Goal: Information Seeking & Learning: Learn about a topic

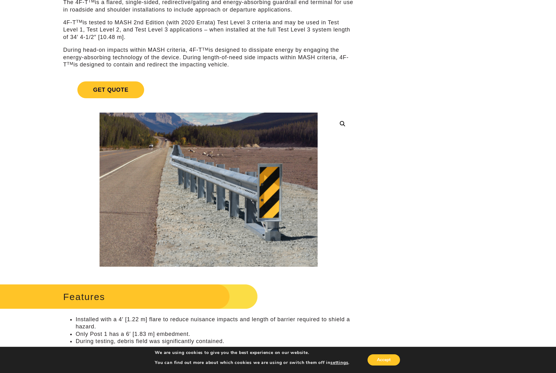
scroll to position [85, 0]
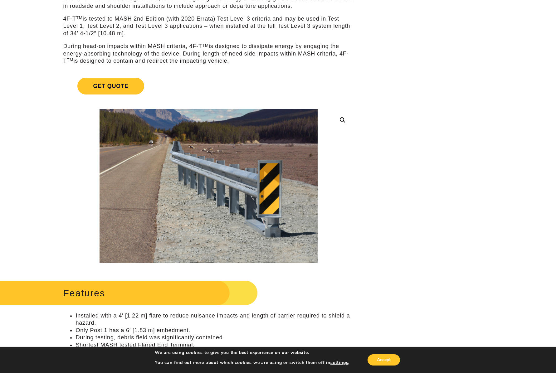
click at [342, 122] on link at bounding box center [342, 120] width 11 height 11
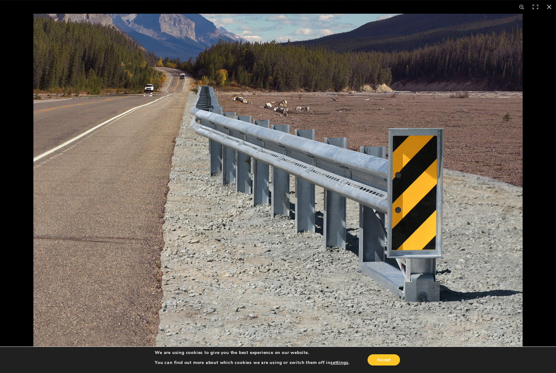
click at [398, 161] on img at bounding box center [277, 187] width 489 height 346
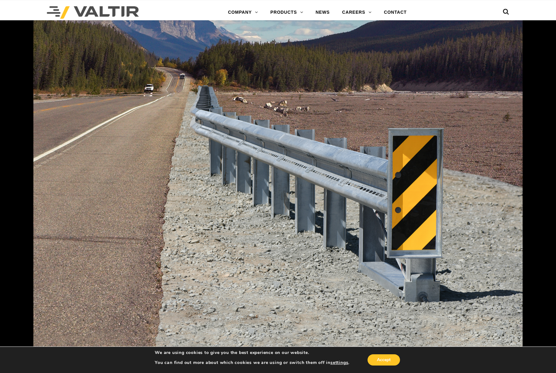
scroll to position [1032, 0]
click at [384, 355] on button "Accept" at bounding box center [384, 360] width 32 height 11
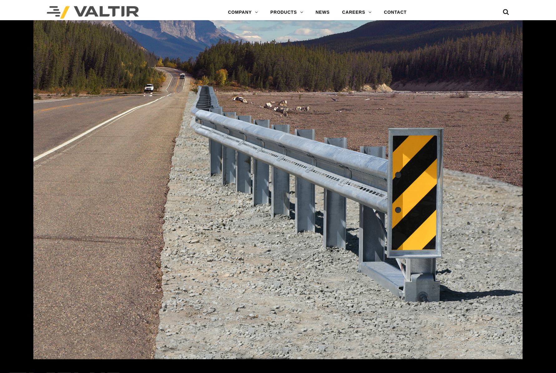
scroll to position [199, 0]
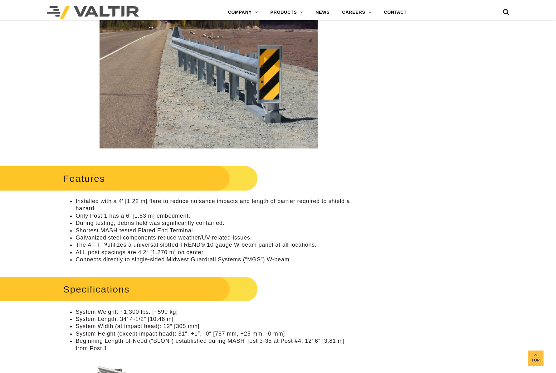
drag, startPoint x: 64, startPoint y: 199, endPoint x: 66, endPoint y: 205, distance: 6.1
click at [64, 200] on ul "Installed with a 4′ [1.22 m] flare to reduce nuisance impacts and length of bar…" at bounding box center [208, 231] width 291 height 66
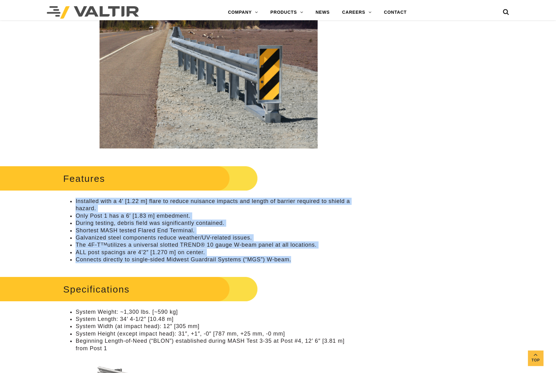
drag, startPoint x: 69, startPoint y: 201, endPoint x: 257, endPoint y: 262, distance: 197.1
click at [297, 264] on ul "Installed with a 4′ [1.22 m] flare to reduce nuisance impacts and length of bar…" at bounding box center [208, 231] width 291 height 66
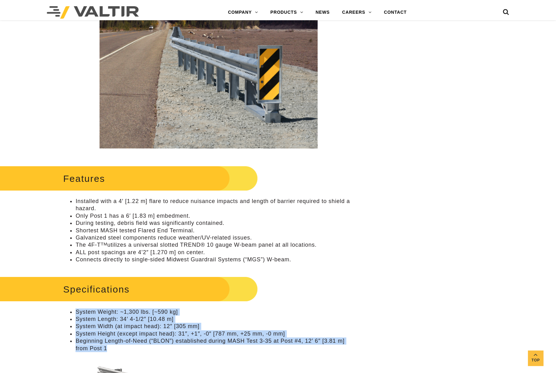
drag, startPoint x: 67, startPoint y: 315, endPoint x: 122, endPoint y: 358, distance: 70.0
click at [122, 352] on ul "System Weight: ~1,300 lbs. [~590 kg] System Length: 34′ 4-1/2″ [10.48 m] System…" at bounding box center [208, 331] width 291 height 44
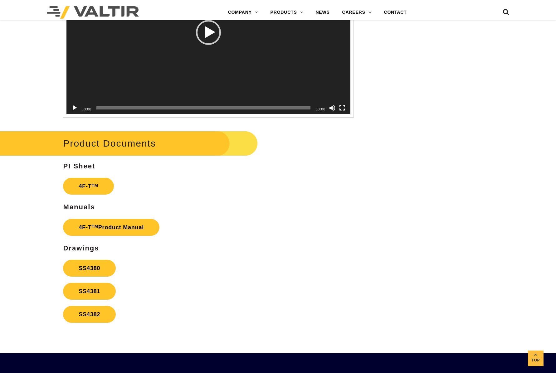
scroll to position [1015, 0]
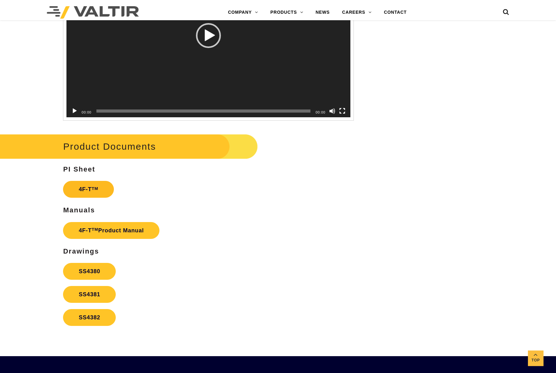
click at [82, 197] on link "4F-T TM" at bounding box center [88, 189] width 51 height 17
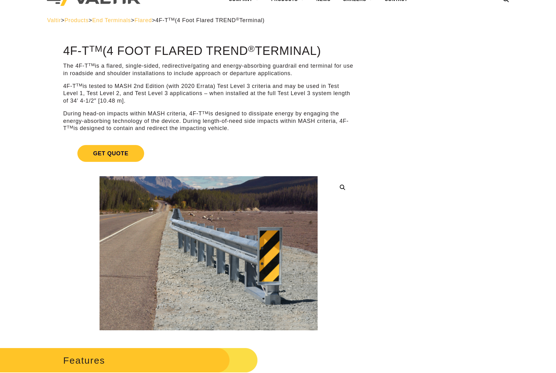
scroll to position [0, 0]
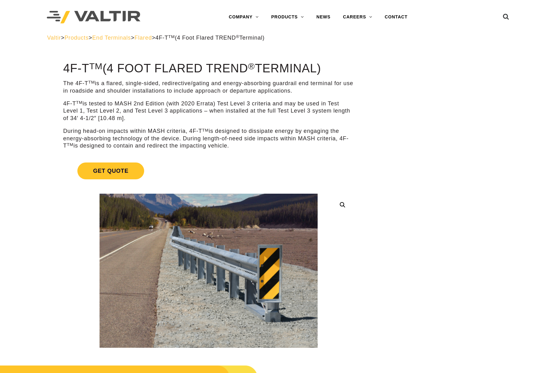
drag, startPoint x: 454, startPoint y: 124, endPoint x: 476, endPoint y: 119, distance: 22.2
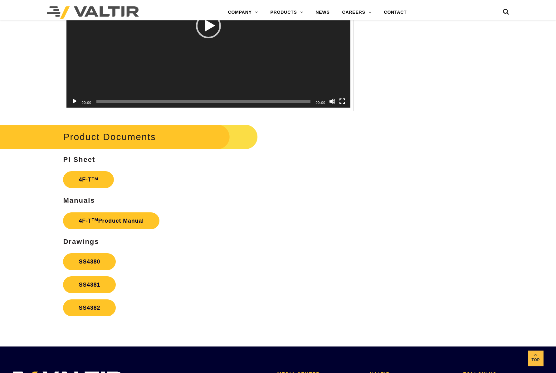
scroll to position [1024, 0]
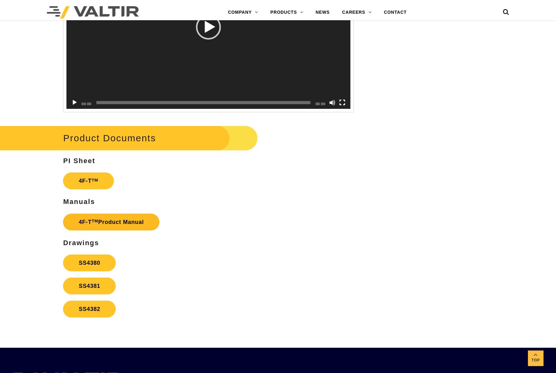
click at [106, 231] on link "4F-T TM Product Manual" at bounding box center [111, 222] width 96 height 17
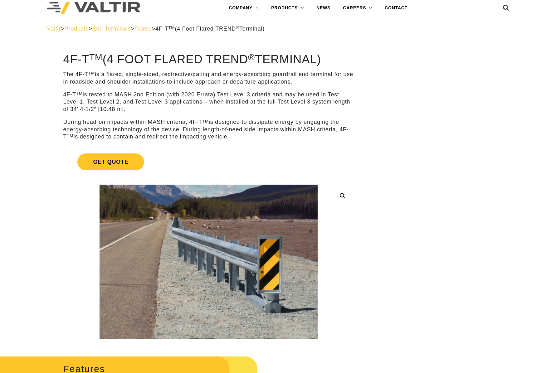
scroll to position [0, 0]
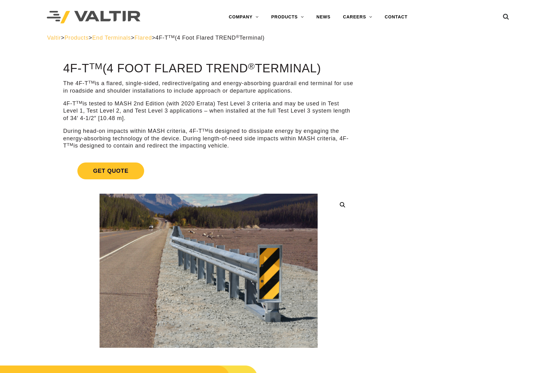
click at [152, 39] on span "Flared" at bounding box center [143, 38] width 17 height 6
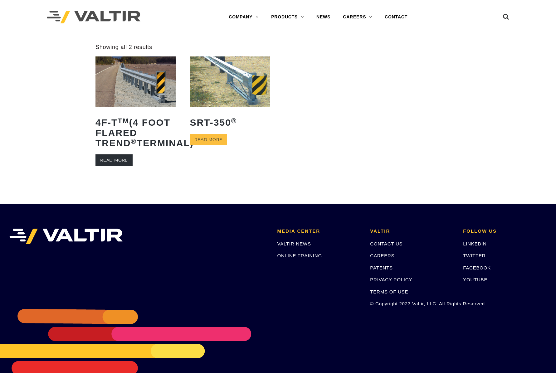
click at [108, 166] on link "Read more" at bounding box center [114, 161] width 37 height 12
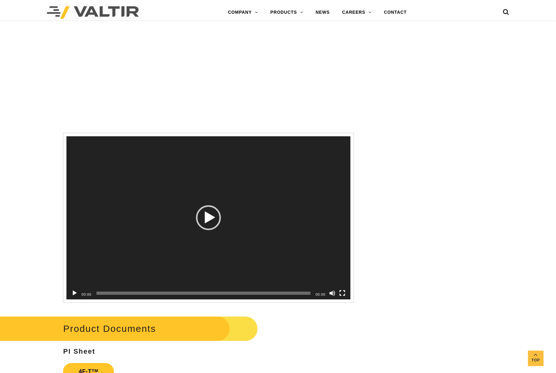
scroll to position [837, 0]
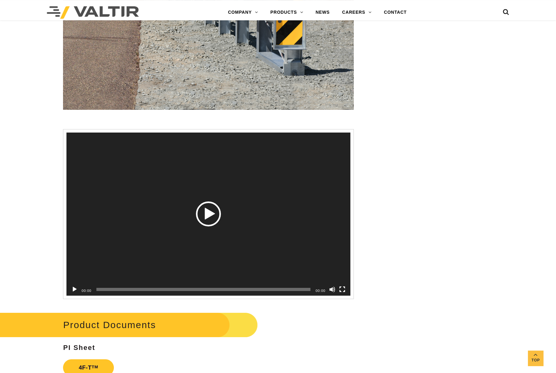
click at [212, 221] on div "Play" at bounding box center [208, 214] width 25 height 25
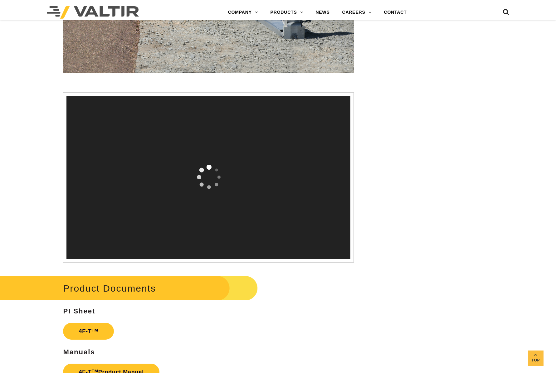
scroll to position [877, 0]
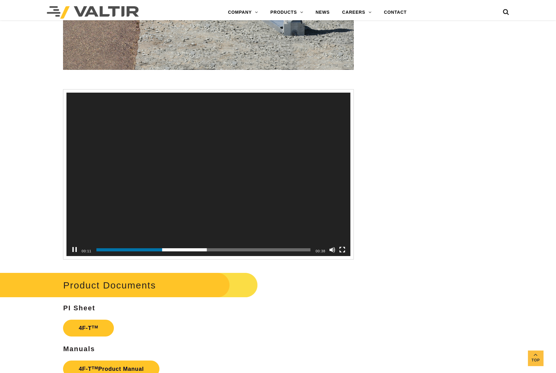
click at [76, 253] on button "Pause" at bounding box center [74, 250] width 6 height 6
click at [76, 253] on button "Play" at bounding box center [74, 250] width 6 height 6
click at [76, 253] on button "Pause" at bounding box center [74, 250] width 6 height 6
click at [76, 253] on button "Play" at bounding box center [74, 250] width 6 height 6
click at [78, 256] on div "Video Player" at bounding box center [75, 250] width 10 height 12
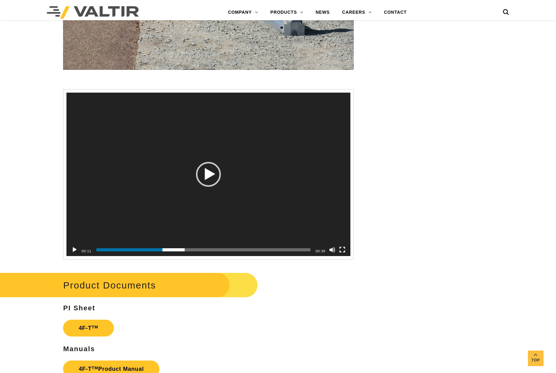
click at [78, 253] on button "Play" at bounding box center [74, 250] width 6 height 6
click at [72, 253] on button "Pause" at bounding box center [74, 250] width 6 height 6
click at [209, 181] on div "Play" at bounding box center [208, 174] width 25 height 25
click at [203, 179] on video "Video Player" at bounding box center [208, 175] width 284 height 164
click at [210, 181] on div "Play" at bounding box center [208, 174] width 25 height 25
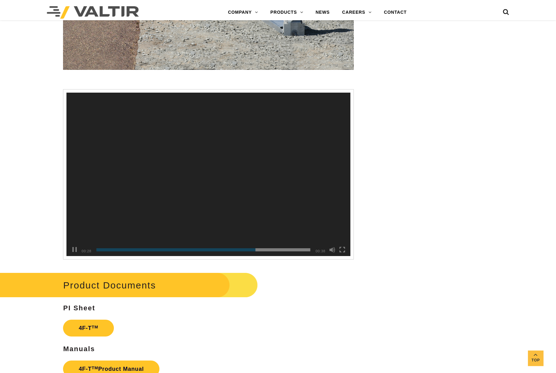
click at [210, 181] on video "Video Player" at bounding box center [208, 175] width 284 height 164
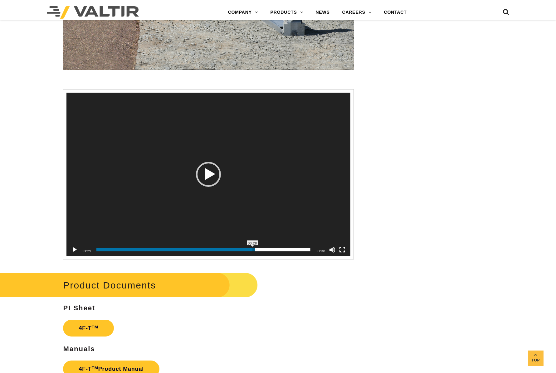
click at [253, 252] on span "00:28" at bounding box center [203, 249] width 214 height 3
click at [213, 185] on div "Play" at bounding box center [208, 174] width 25 height 25
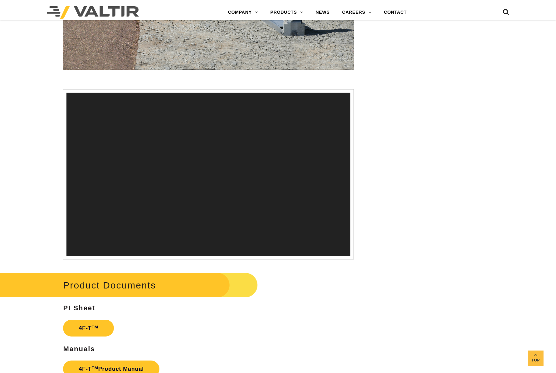
click at [213, 182] on video "Video Player" at bounding box center [208, 175] width 284 height 164
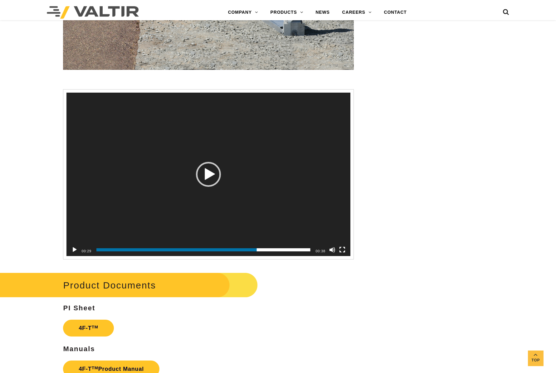
click at [73, 253] on button "Play" at bounding box center [74, 250] width 6 height 6
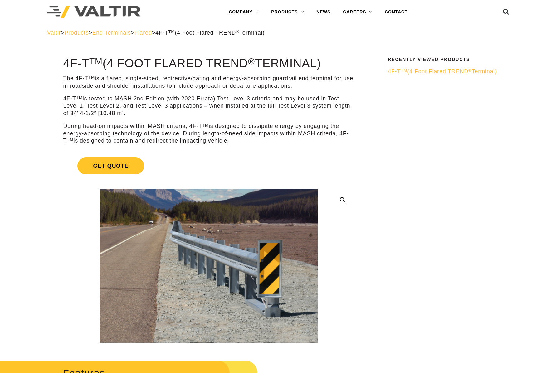
scroll to position [0, 0]
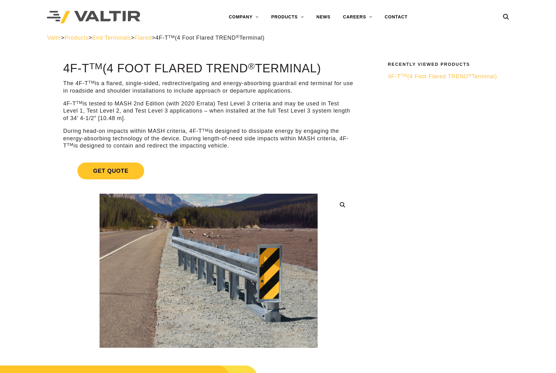
drag, startPoint x: 63, startPoint y: 65, endPoint x: 273, endPoint y: 146, distance: 225.1
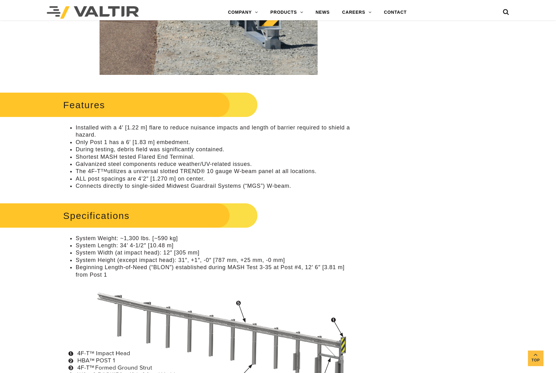
scroll to position [318, 0]
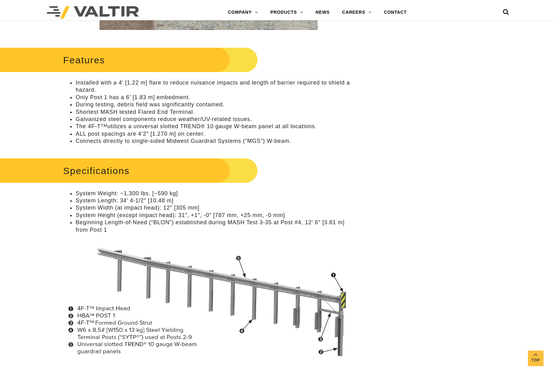
drag, startPoint x: 478, startPoint y: 162, endPoint x: 466, endPoint y: 161, distance: 11.6
